Goal: Task Accomplishment & Management: Manage account settings

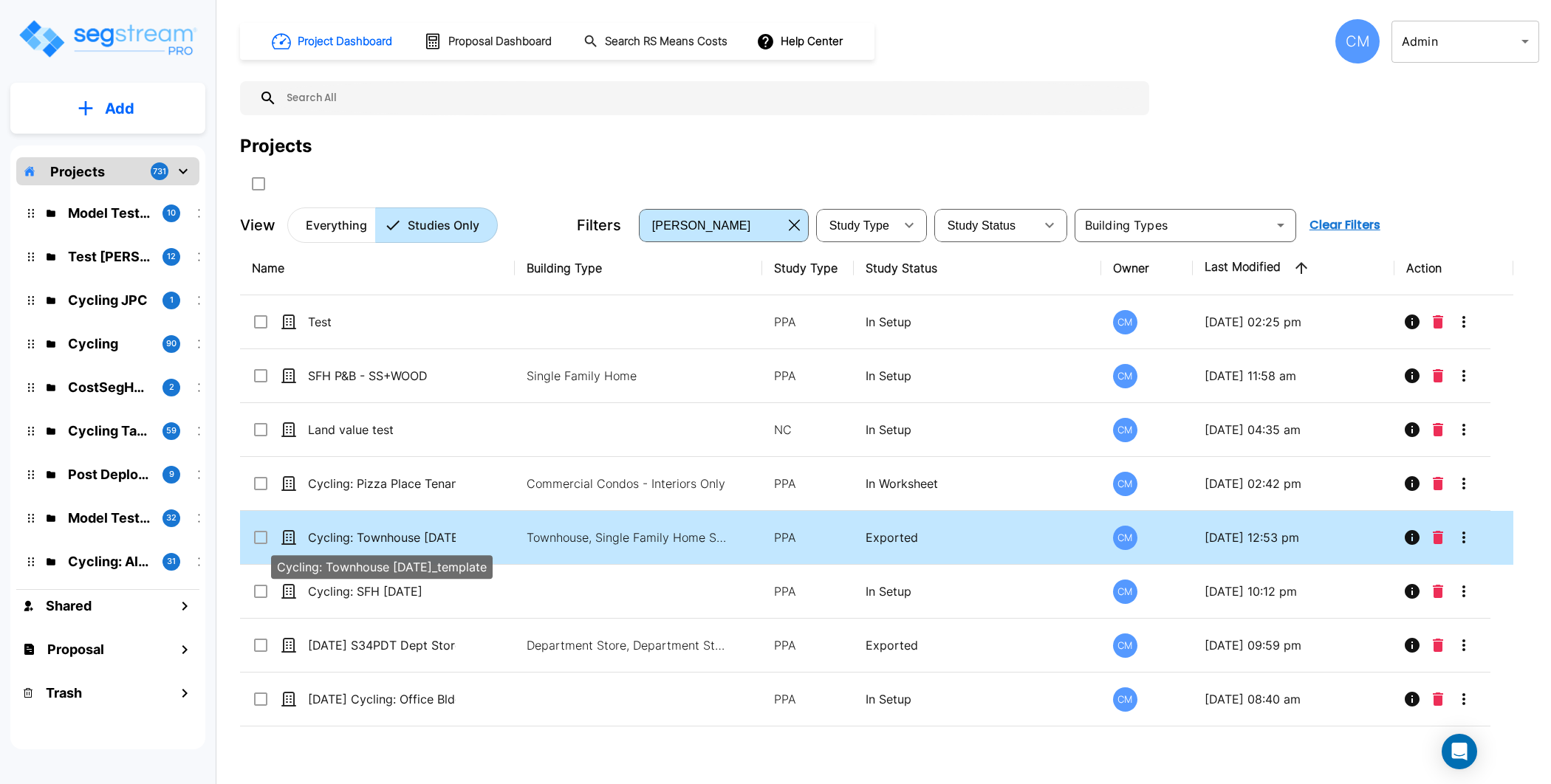
click at [445, 537] on p "Cycling: Townhouse [DATE]_template" at bounding box center [382, 537] width 148 height 18
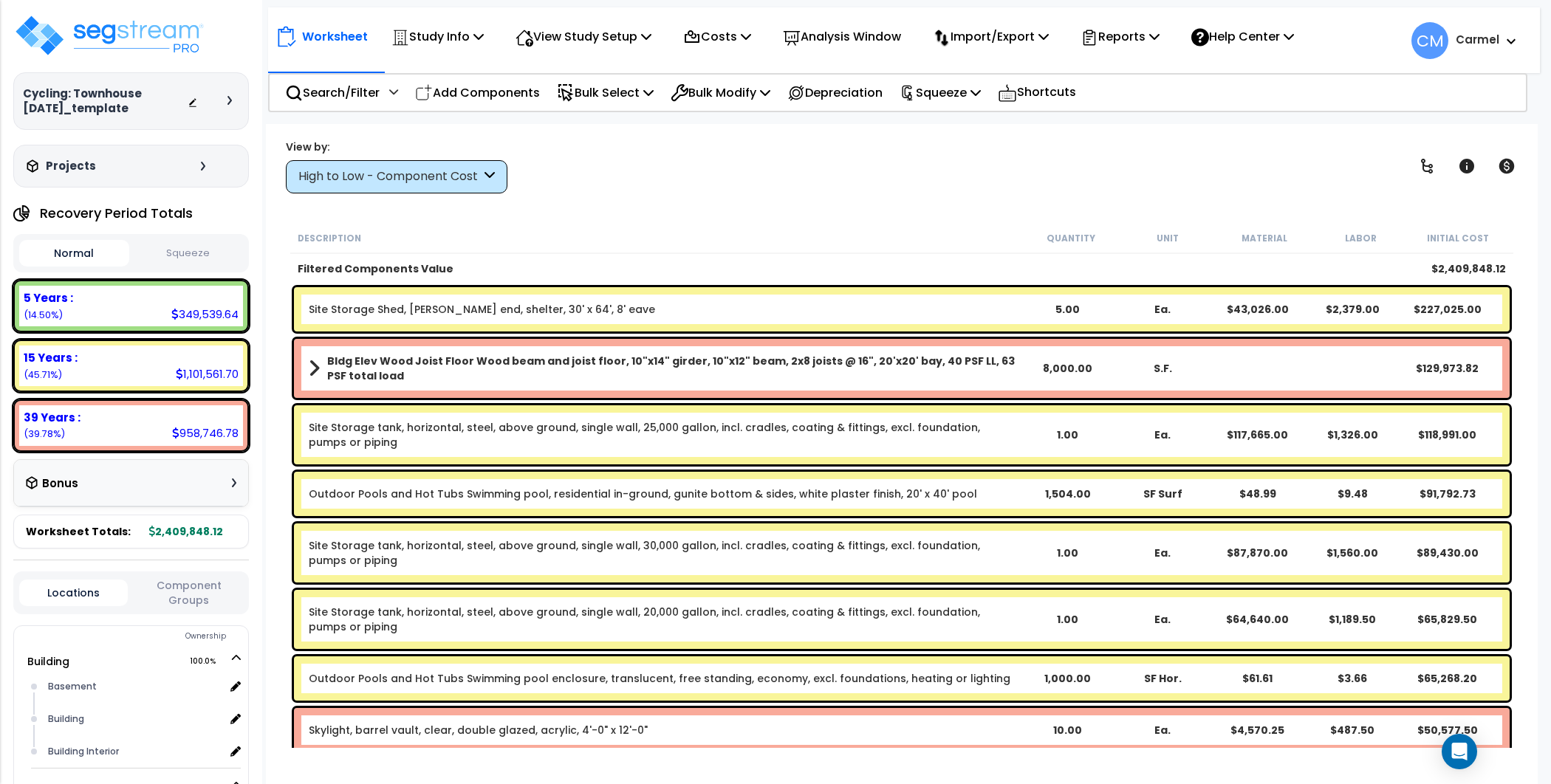
click at [725, 304] on b "Site Storage Shed, Gable end, shelter, 30' x 64', 8' eave" at bounding box center [665, 310] width 712 height 15
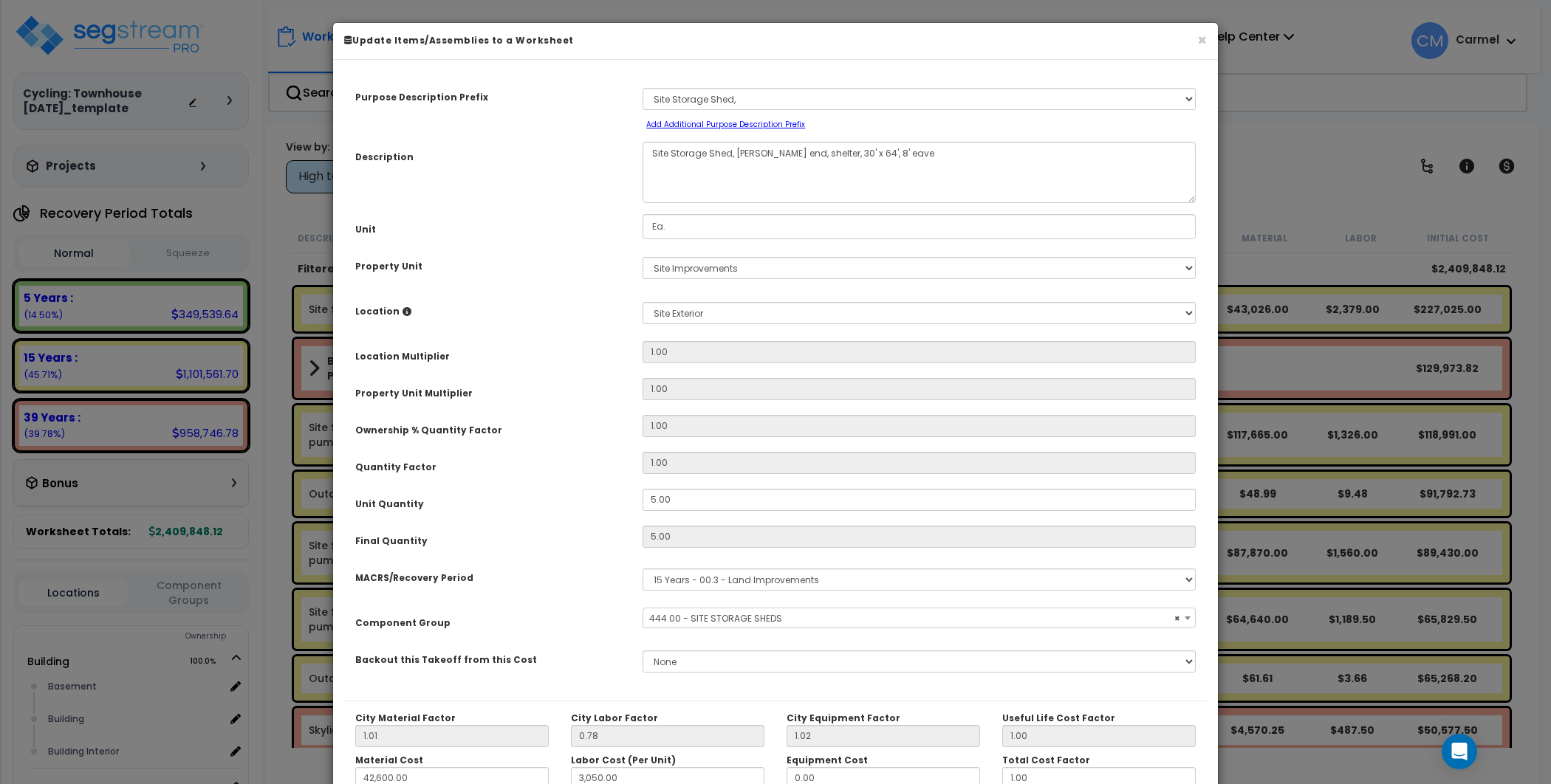
select select "30143"
click at [1204, 38] on button "×" at bounding box center [1202, 40] width 9 height 16
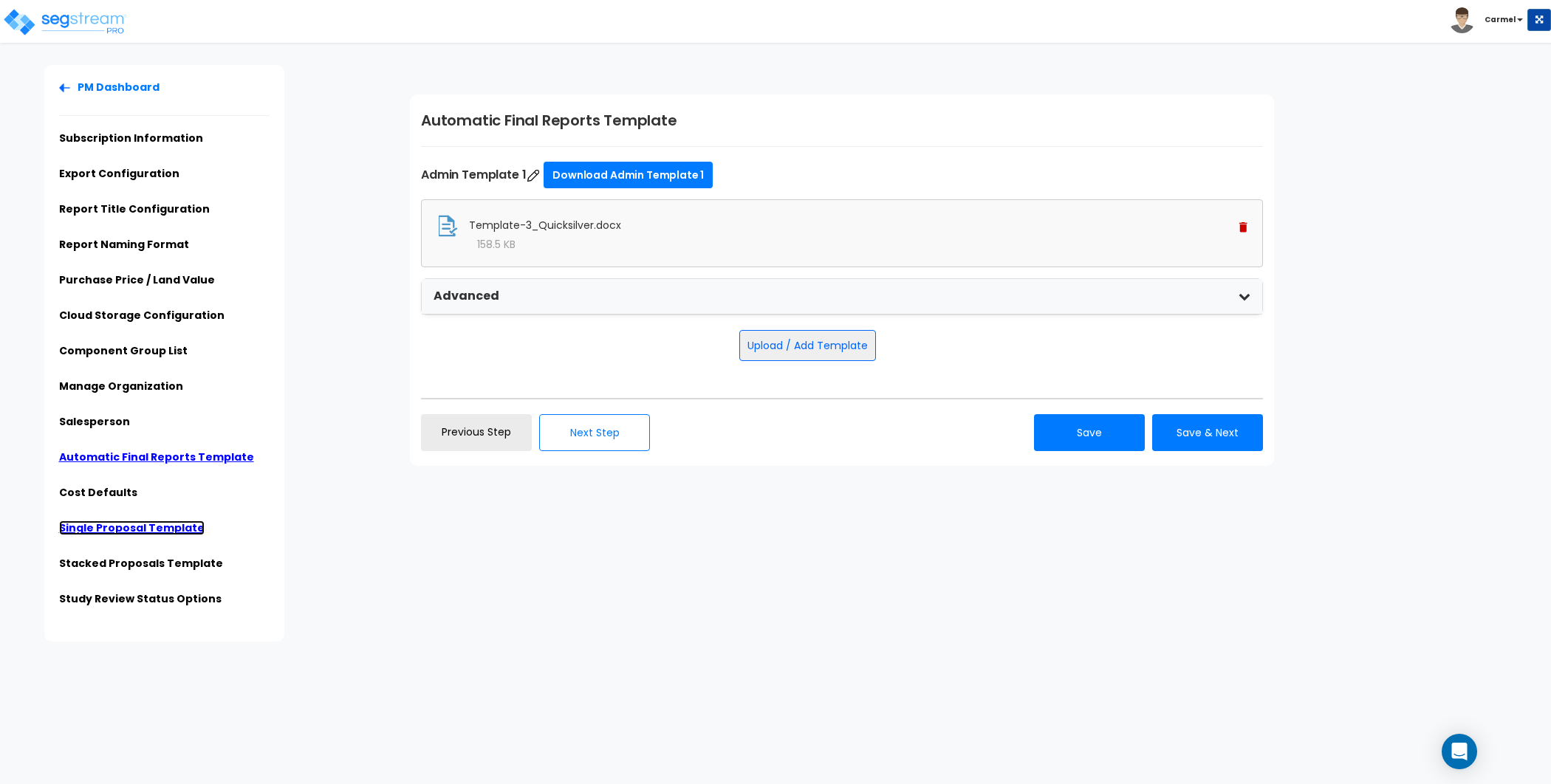
click at [162, 530] on link "Single Proposal Template" at bounding box center [131, 528] width 145 height 15
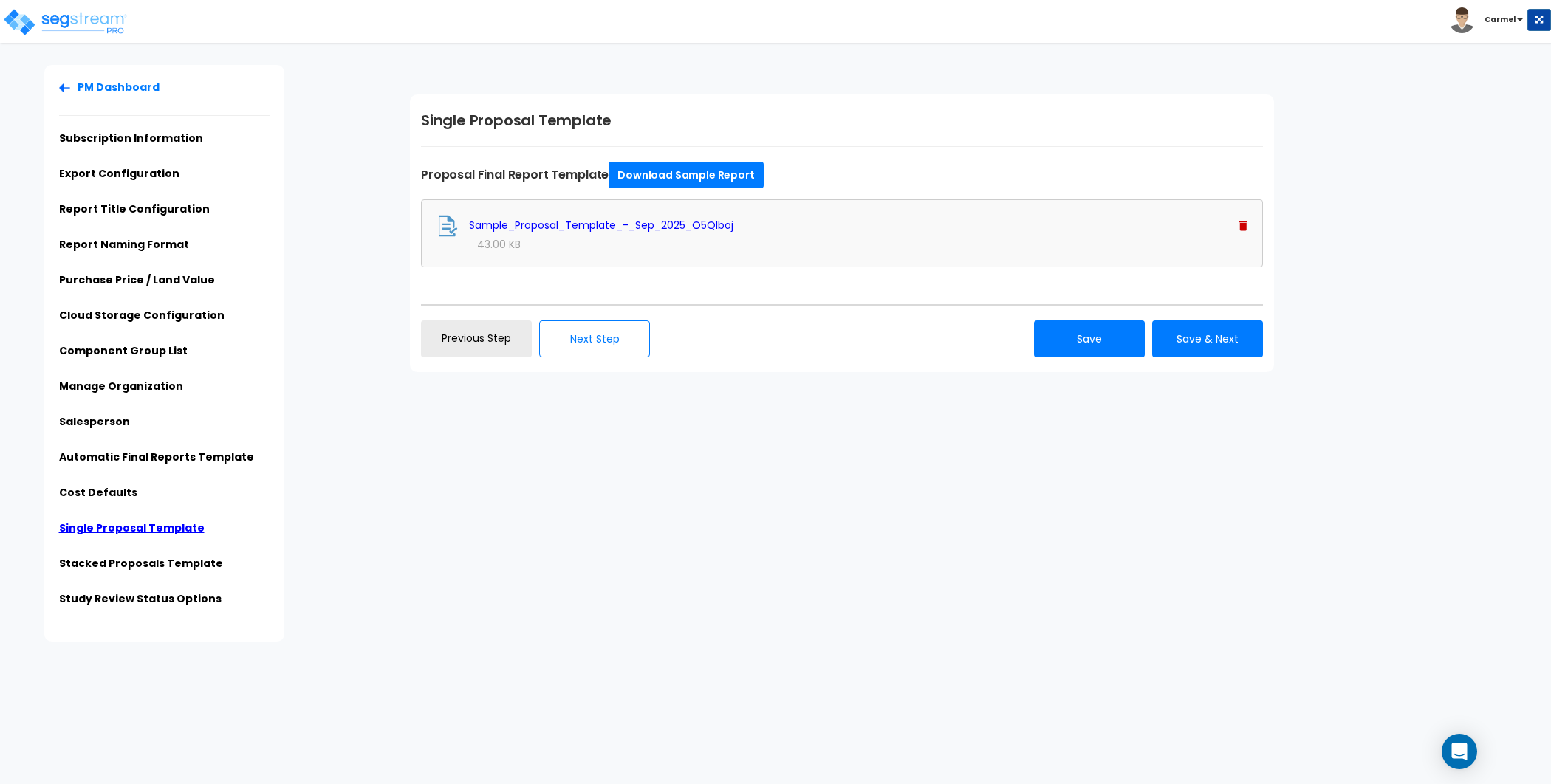
click at [1241, 225] on img at bounding box center [1243, 225] width 8 height 10
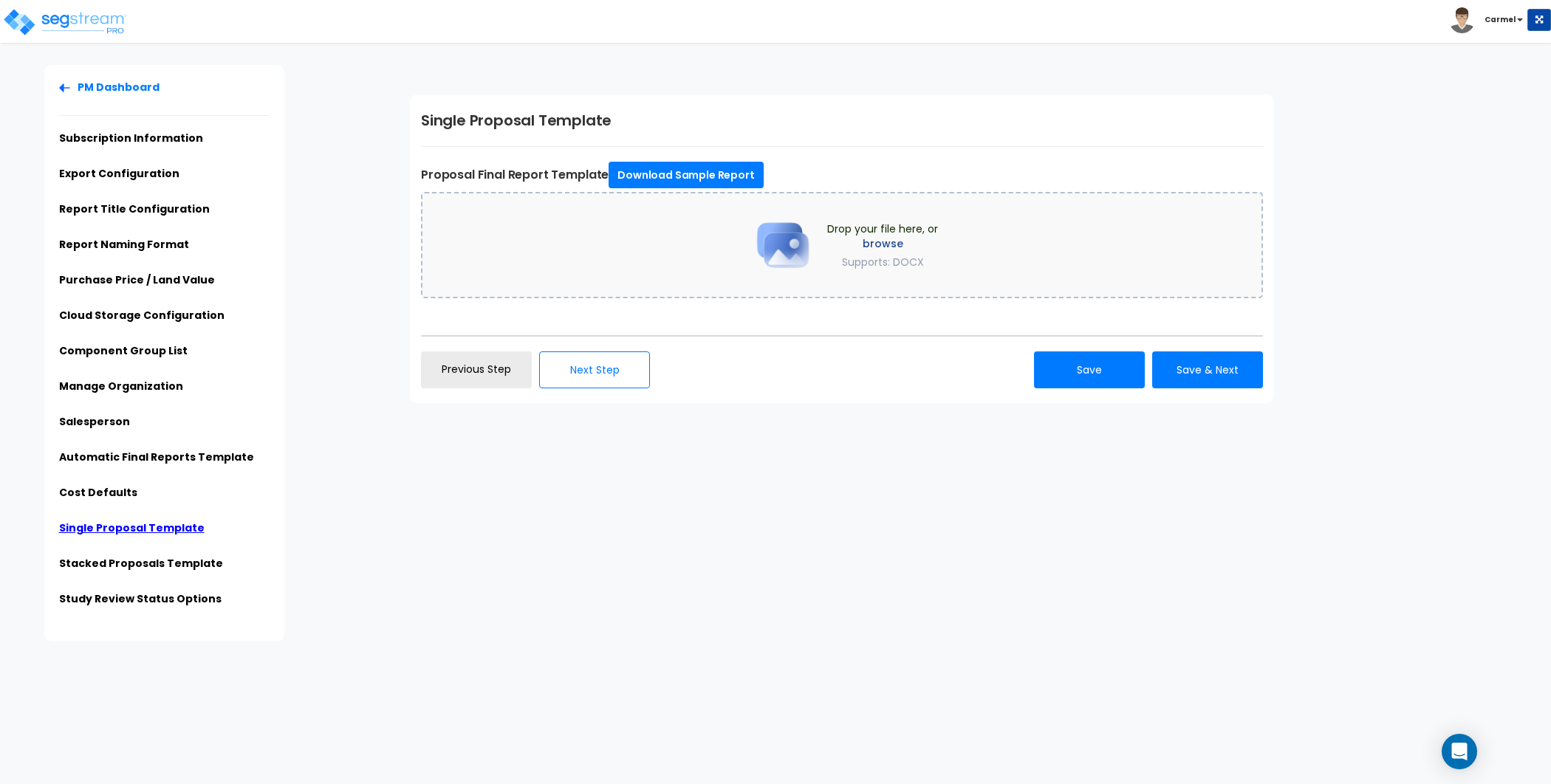
click at [691, 261] on div "Drop your file here, or browse Supports: DOCX" at bounding box center [841, 245] width 841 height 107
click at [657, 243] on div "Drop your file here, or browse Supports: DOCX" at bounding box center [841, 245] width 841 height 107
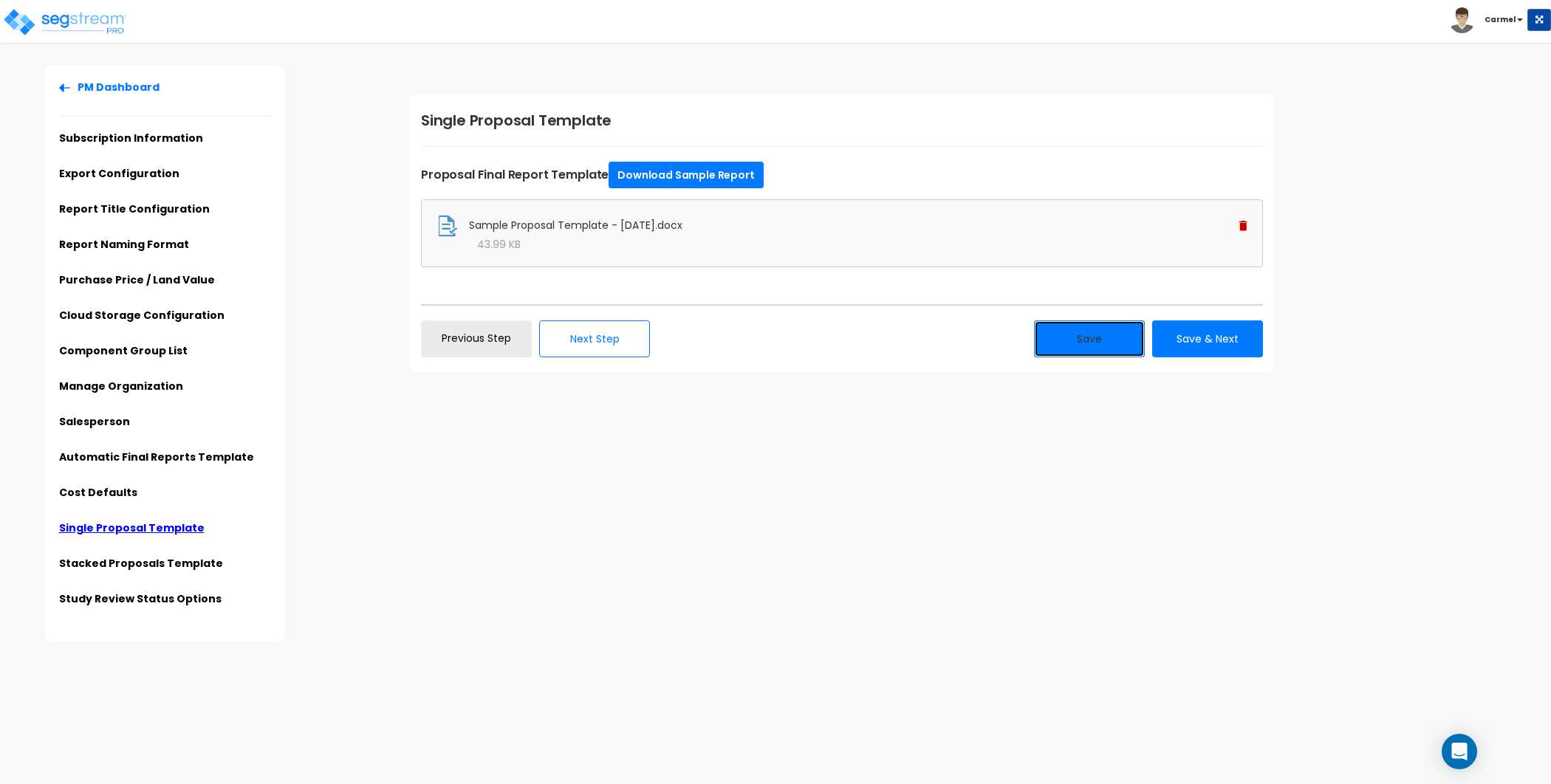
click at [1076, 336] on button "Save" at bounding box center [1090, 338] width 110 height 36
click at [567, 475] on div "PM Dashboard Subscription Information Export Configuration Report Title Configu…" at bounding box center [775, 353] width 1551 height 576
click at [566, 475] on div "PM Dashboard Subscription Information Export Configuration Report Title Configu…" at bounding box center [775, 353] width 1551 height 576
click at [228, 455] on link "Automatic Final Reports Template" at bounding box center [156, 457] width 195 height 15
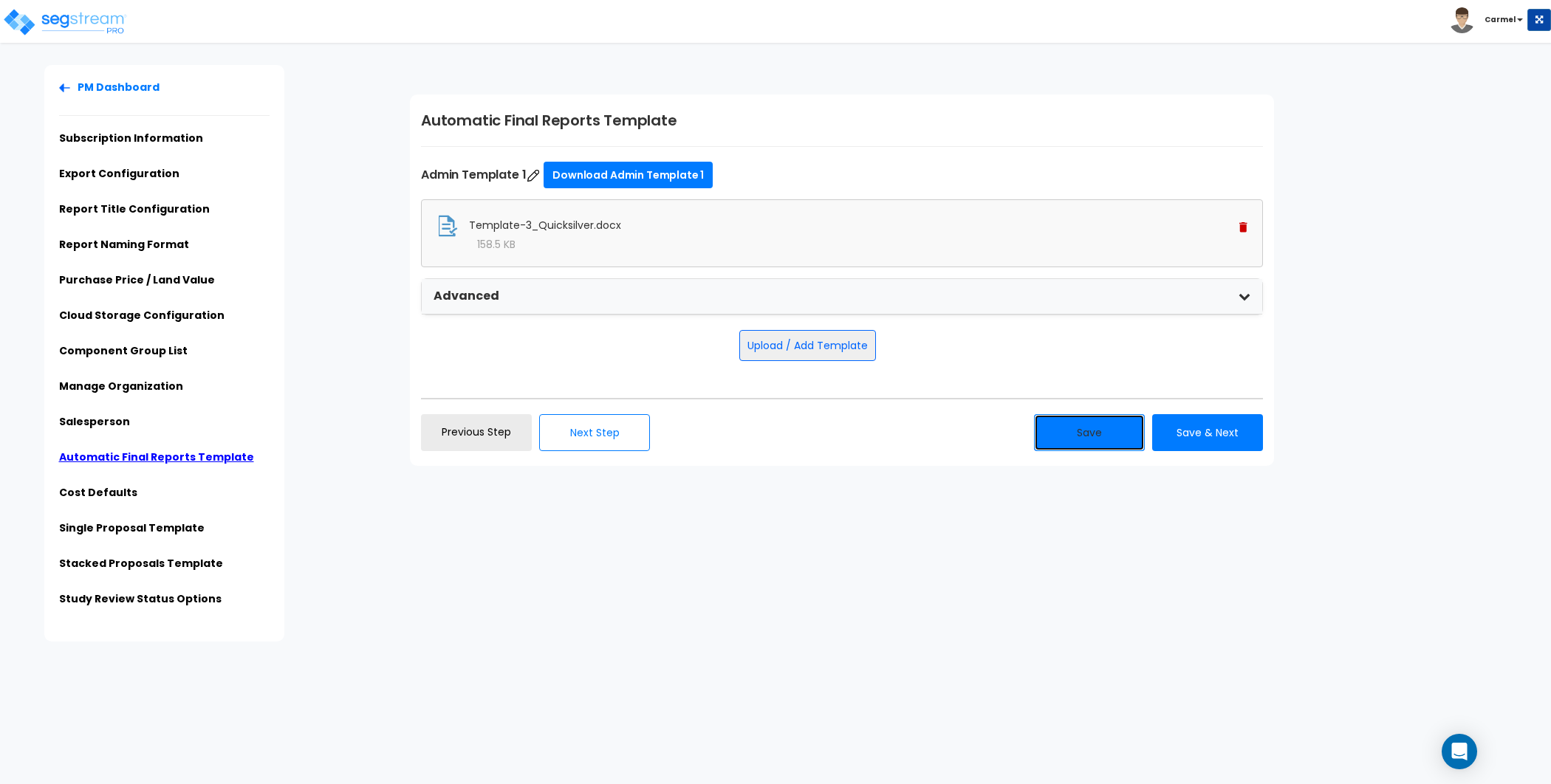
click at [1073, 439] on button "Save" at bounding box center [1090, 432] width 110 height 36
click at [841, 354] on button "Upload / Add Template" at bounding box center [808, 345] width 137 height 31
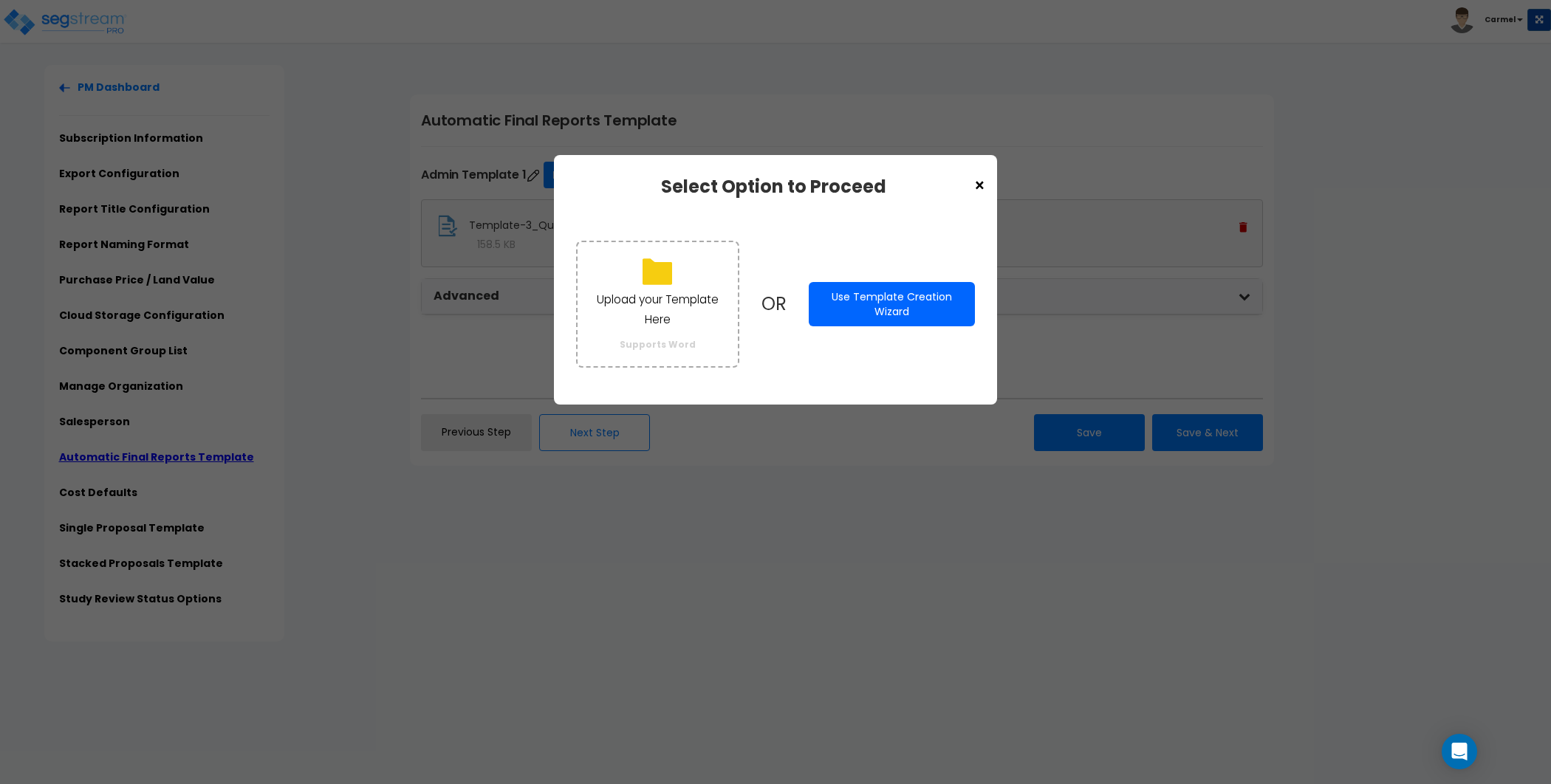
click at [903, 275] on div "Upload your Template Here Supports Word OR Use Template Creation Wizard" at bounding box center [775, 303] width 399 height 155
click at [903, 301] on button "Use Template Creation Wizard" at bounding box center [892, 303] width 167 height 44
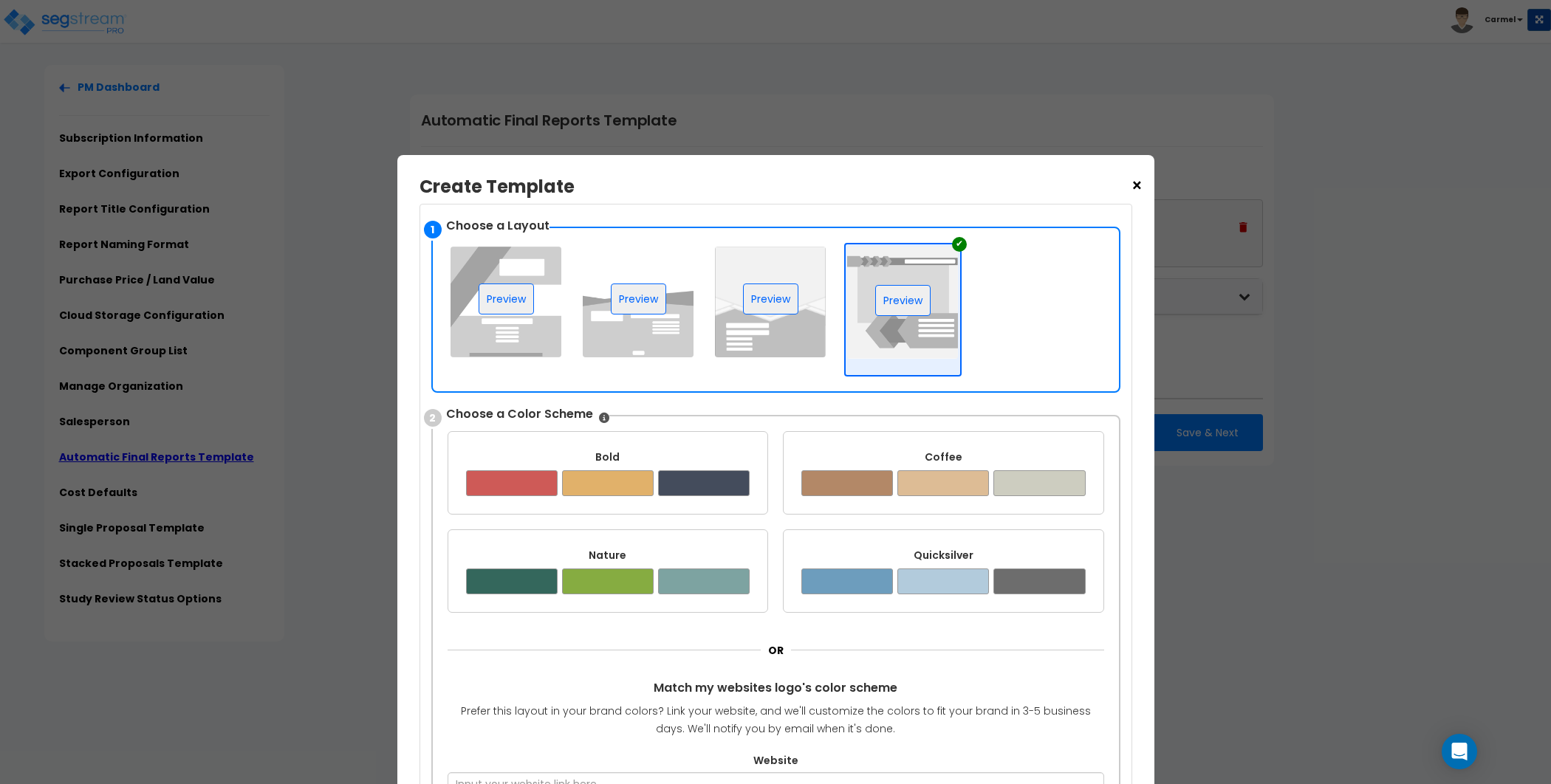
click at [907, 338] on img at bounding box center [902, 303] width 110 height 112
click at [910, 452] on div "Coffee" at bounding box center [944, 457] width 285 height 15
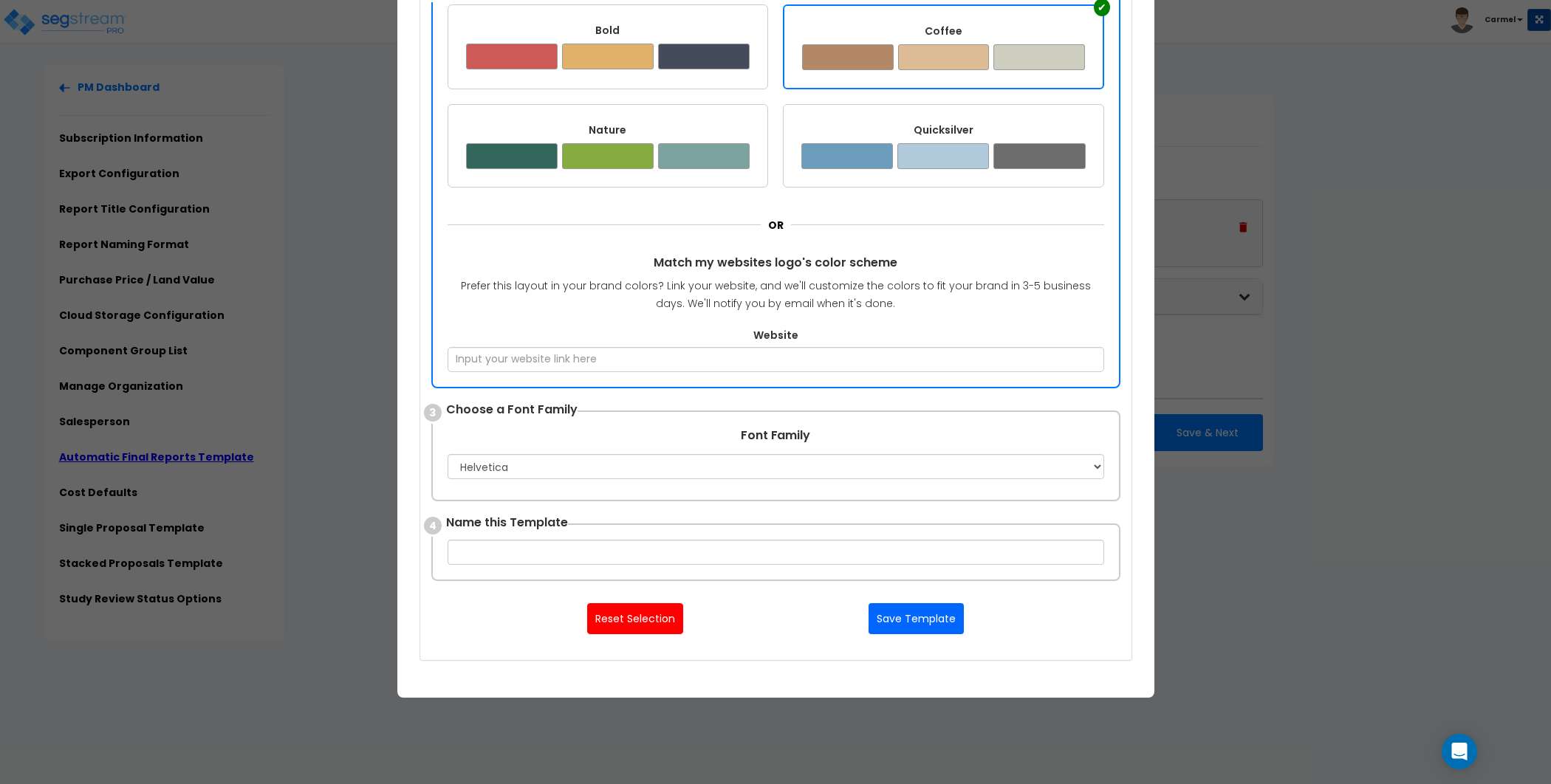
scroll to position [491, 0]
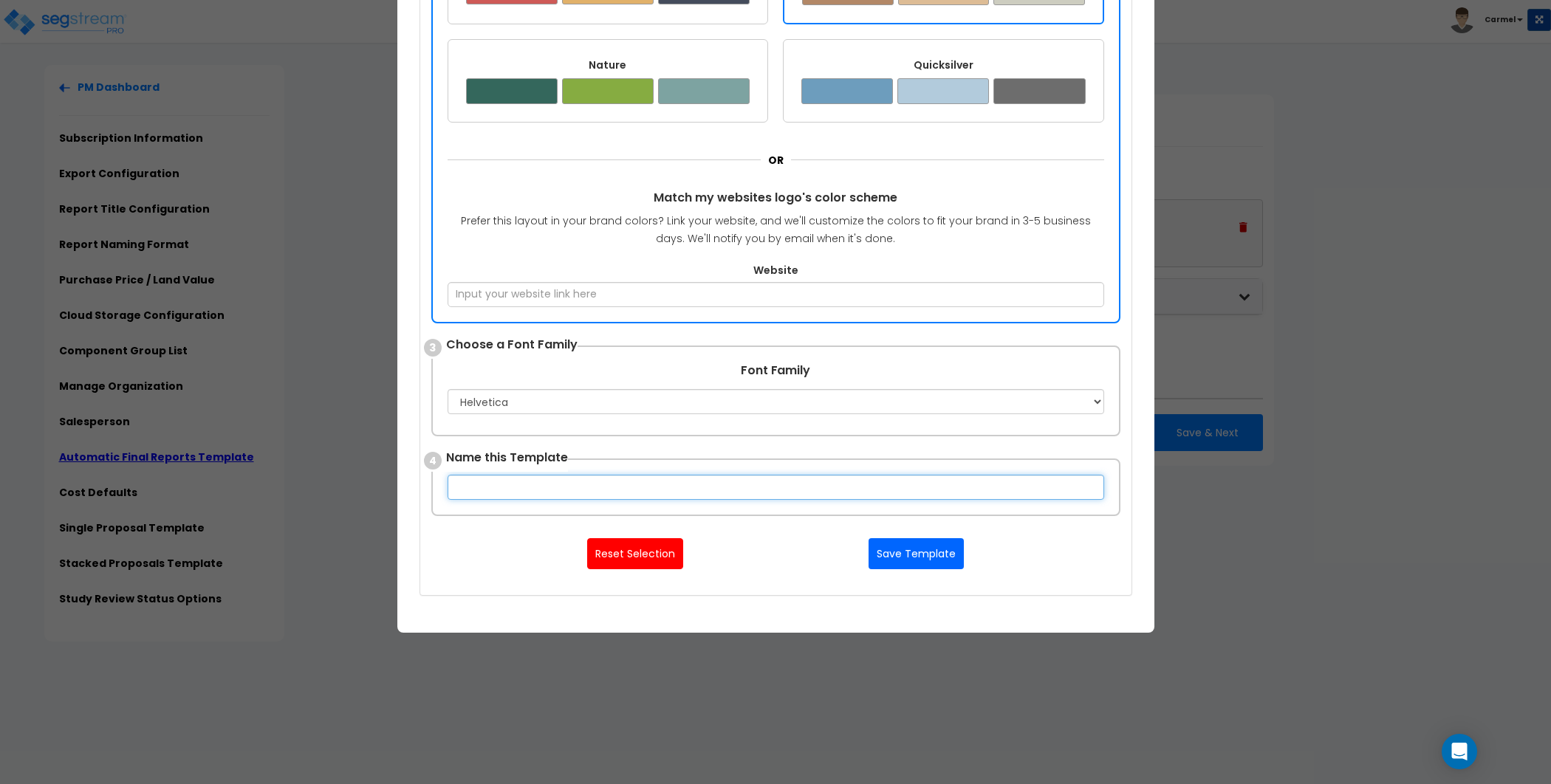
click at [839, 485] on input "text" at bounding box center [775, 486] width 656 height 25
type input "T4 Coffee"
click at [941, 547] on button "Save Template" at bounding box center [916, 553] width 95 height 31
